Goal: Information Seeking & Learning: Learn about a topic

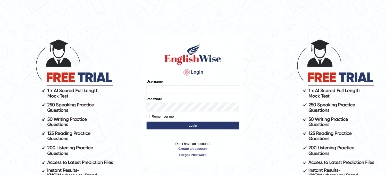
type input "obehi00"
click at [164, 126] on button "Login" at bounding box center [193, 126] width 93 height 8
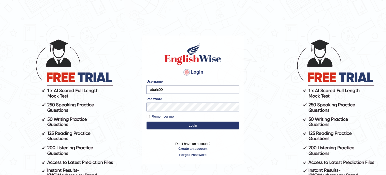
click at [164, 126] on button "Login" at bounding box center [193, 126] width 93 height 8
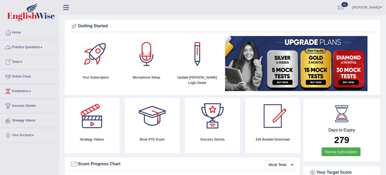
click at [32, 48] on link "Practice Questions" at bounding box center [29, 46] width 59 height 13
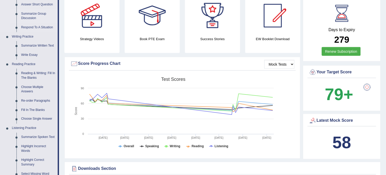
scroll to position [114, 0]
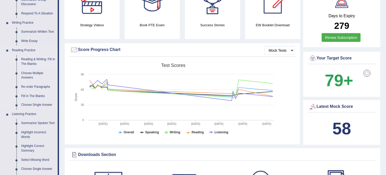
click at [45, 58] on link "Reading & Writing: Fill In The Blanks" at bounding box center [38, 62] width 39 height 14
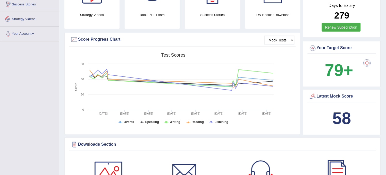
scroll to position [143, 0]
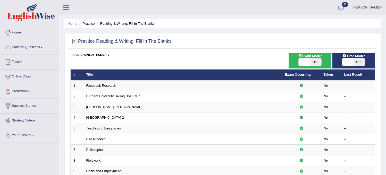
click at [315, 65] on span "OFF" at bounding box center [315, 62] width 11 height 7
checkbox input "true"
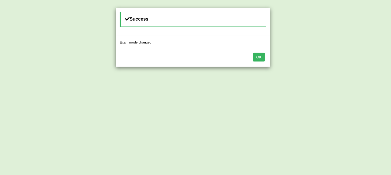
click at [261, 58] on button "OK" at bounding box center [259, 57] width 12 height 9
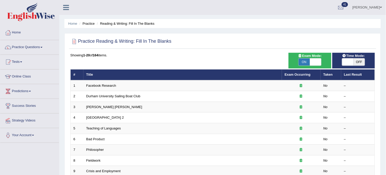
click at [359, 60] on span "OFF" at bounding box center [359, 62] width 11 height 7
checkbox input "true"
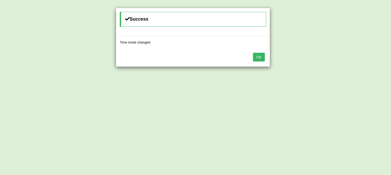
click at [262, 58] on button "OK" at bounding box center [259, 57] width 12 height 9
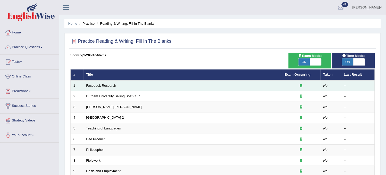
scroll to position [166, 0]
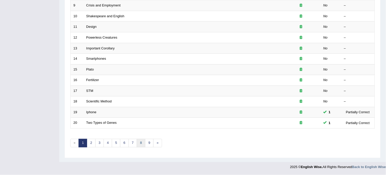
click at [144, 147] on link "8" at bounding box center [141, 143] width 9 height 9
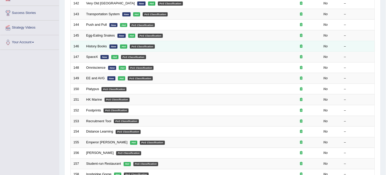
scroll to position [166, 0]
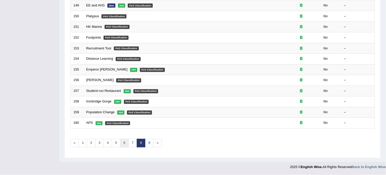
click at [123, 146] on link "6" at bounding box center [124, 143] width 9 height 9
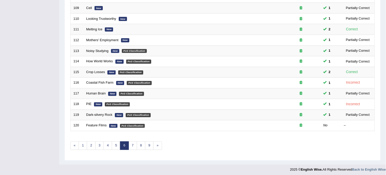
scroll to position [166, 0]
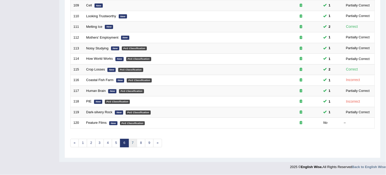
click at [131, 142] on link "7" at bounding box center [133, 143] width 9 height 9
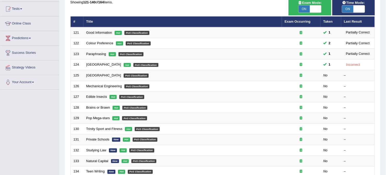
scroll to position [52, 0]
